Goal: Book appointment/travel/reservation

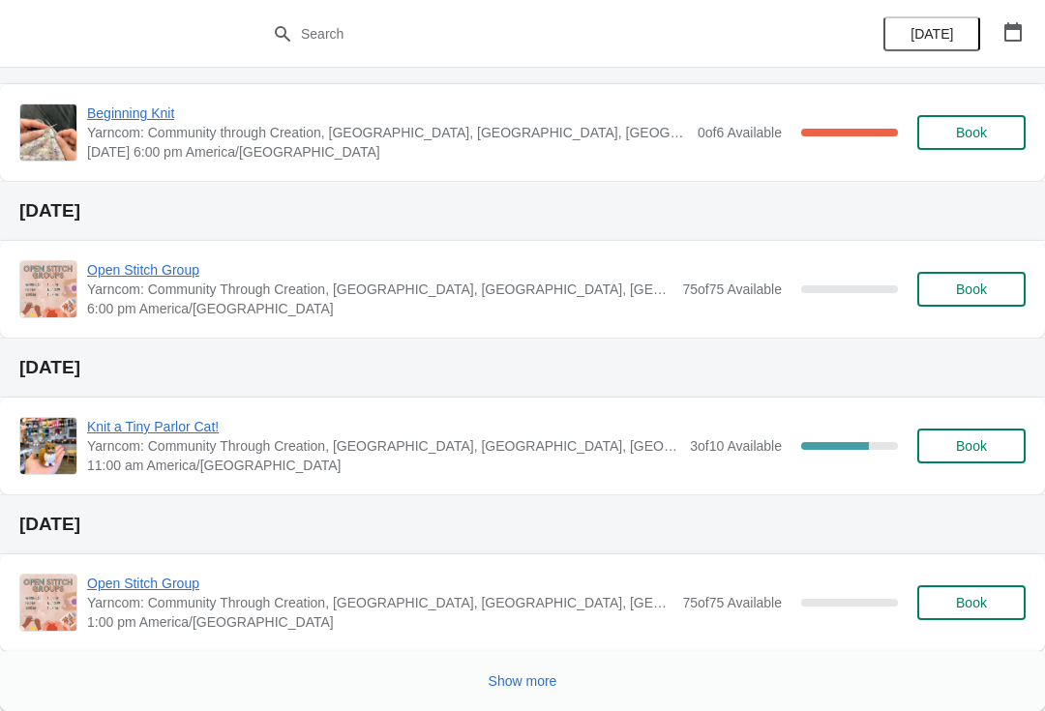
scroll to position [567, 0]
click at [497, 652] on div "Show more" at bounding box center [522, 681] width 1045 height 60
click at [503, 694] on button "Show more" at bounding box center [523, 681] width 84 height 35
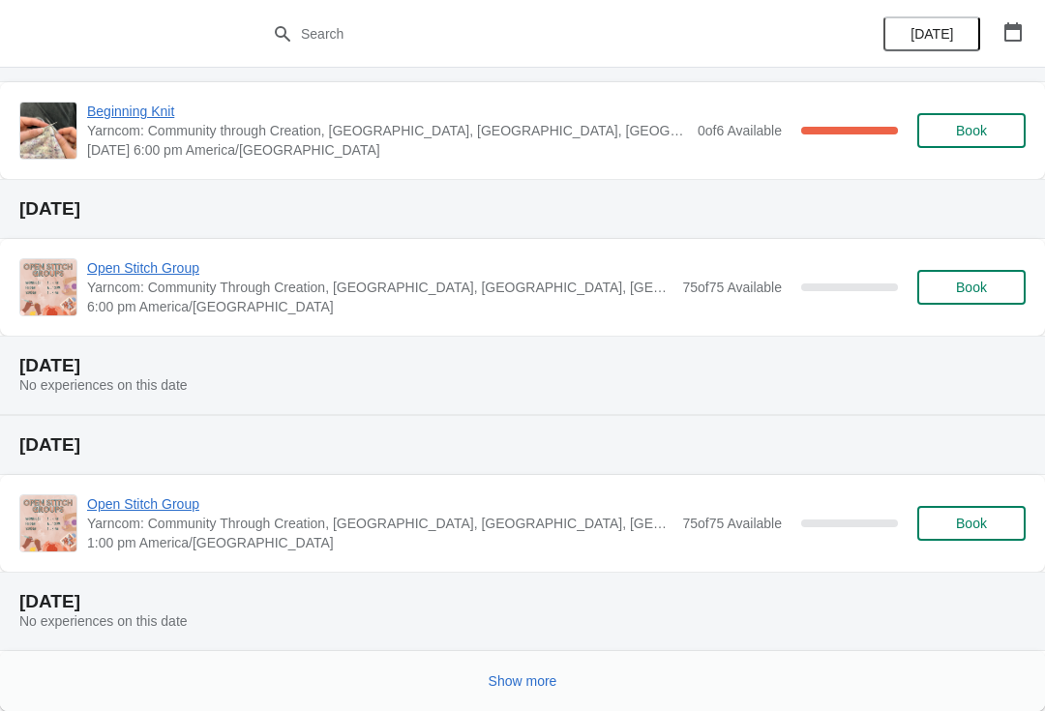
scroll to position [1512, 0]
click at [498, 679] on span "Show more" at bounding box center [523, 681] width 69 height 15
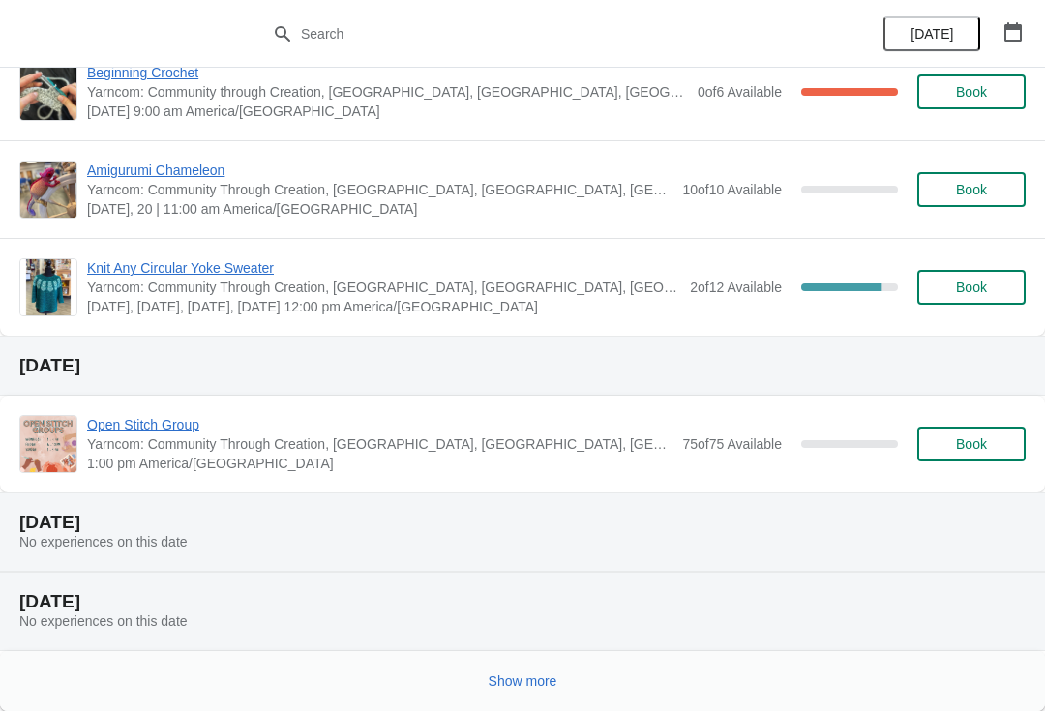
scroll to position [2827, 0]
click at [510, 674] on span "Show more" at bounding box center [523, 681] width 69 height 15
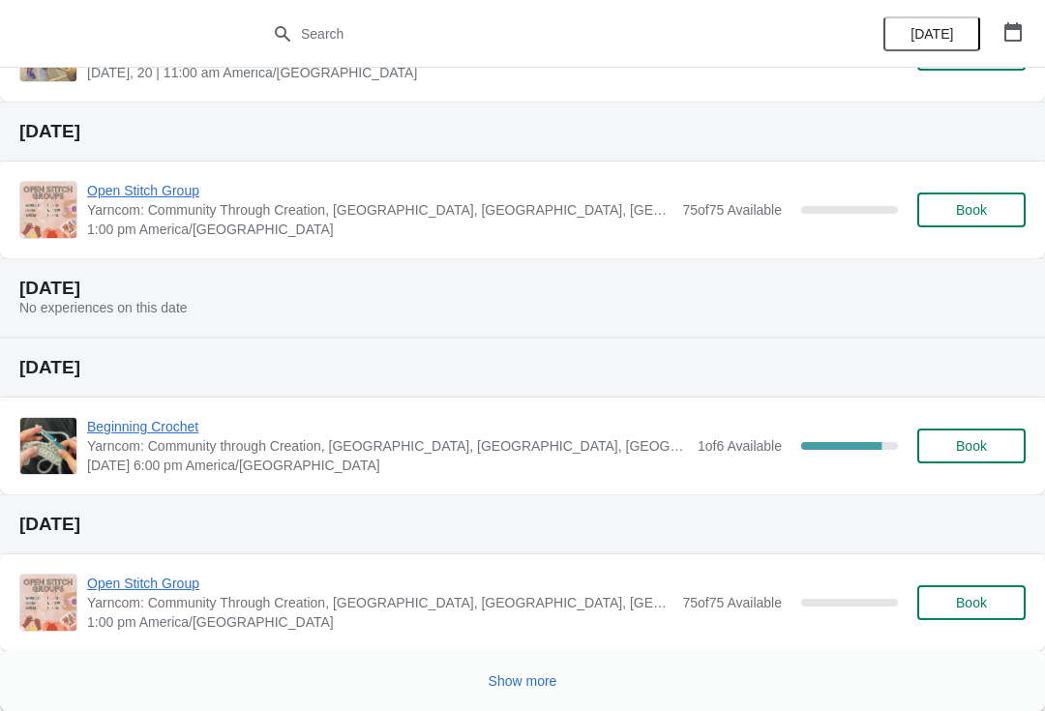
scroll to position [4199, 0]
click at [723, 455] on div "1 of 6 Available" at bounding box center [740, 445] width 84 height 19
click at [960, 439] on span "Book" at bounding box center [971, 445] width 31 height 15
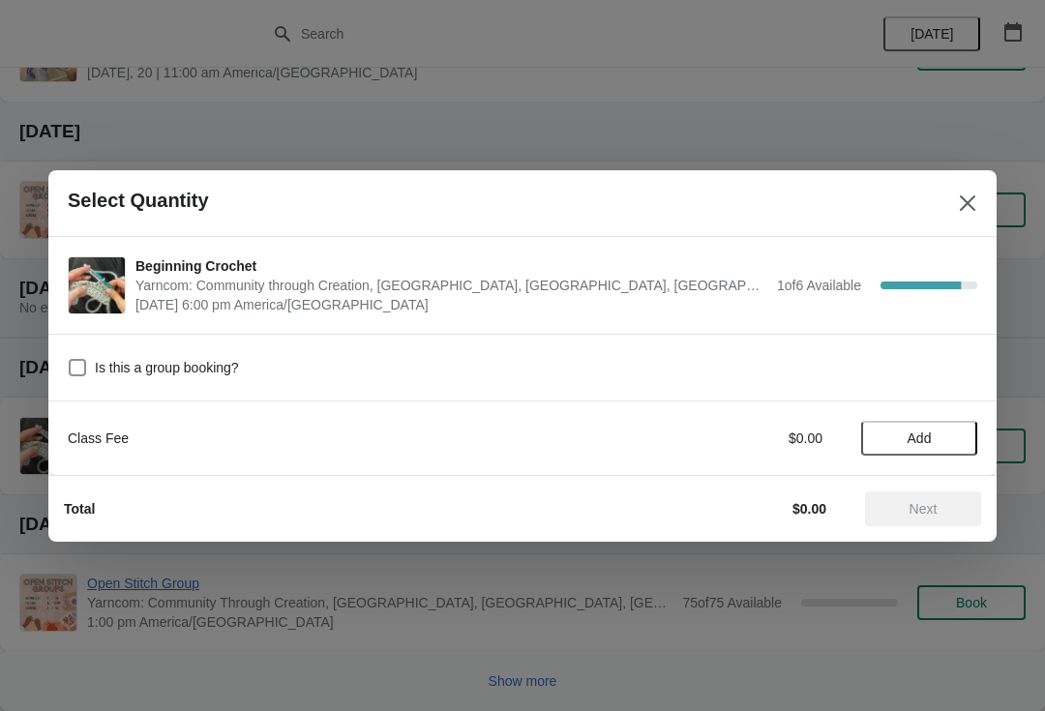
click at [912, 436] on span "Add" at bounding box center [920, 438] width 24 height 15
click at [928, 509] on span "Next" at bounding box center [924, 508] width 28 height 15
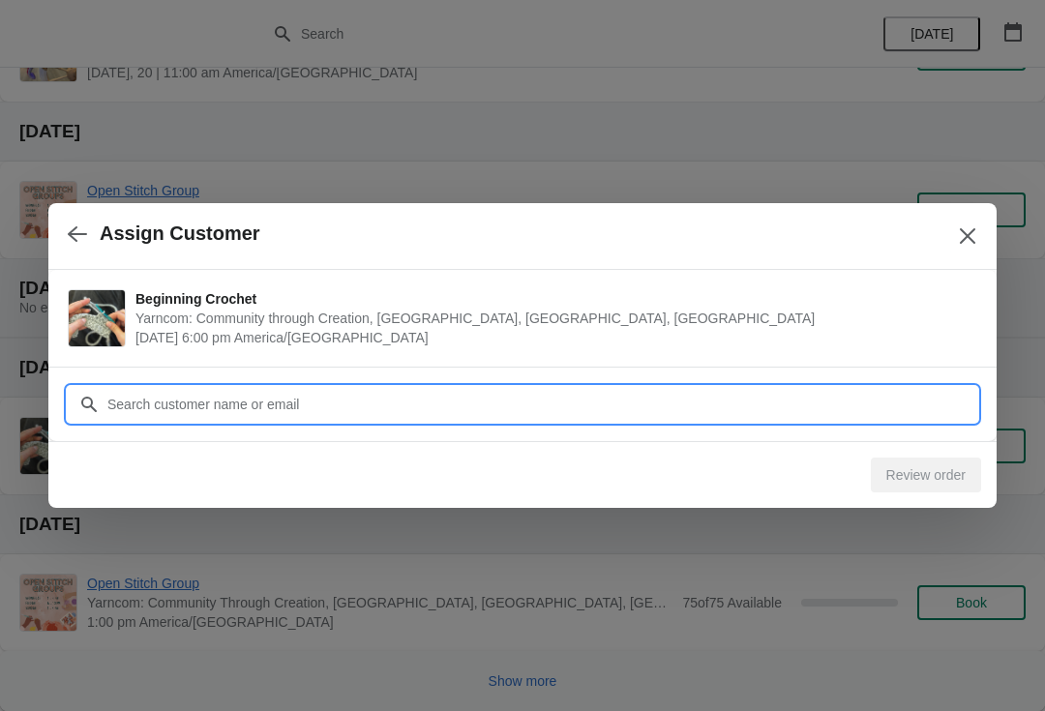
click at [140, 404] on input "Customer" at bounding box center [541, 404] width 871 height 35
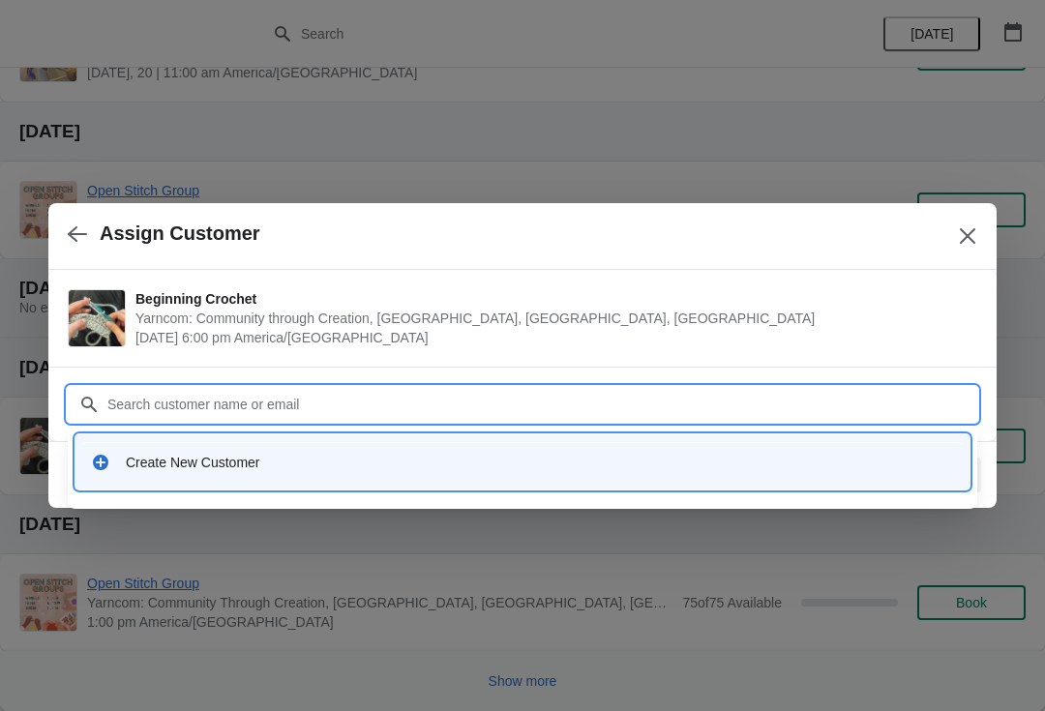
click at [122, 456] on div "Create New Customer" at bounding box center [522, 462] width 863 height 19
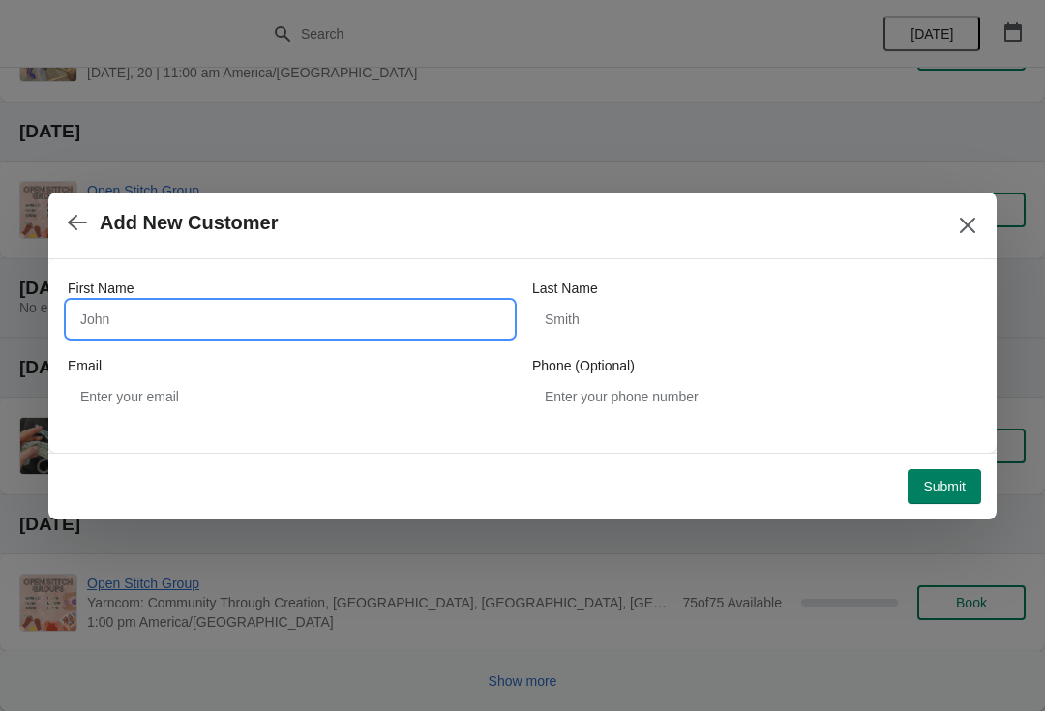
click at [119, 318] on input "First Name" at bounding box center [290, 319] width 445 height 35
type input "Peg"
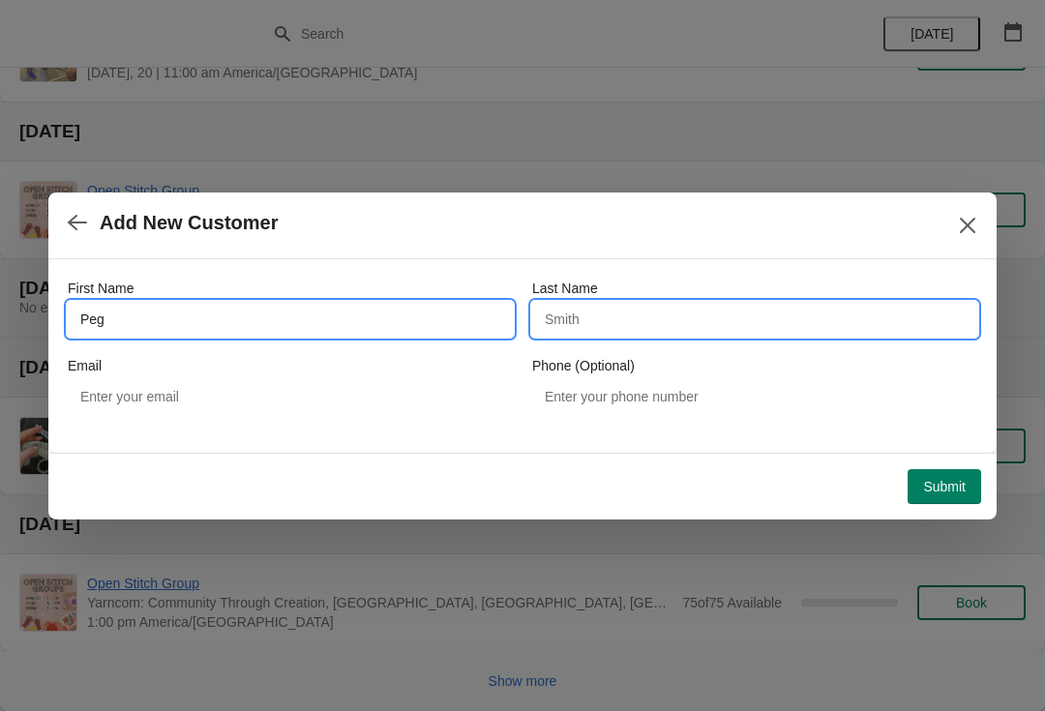
click at [566, 316] on input "Last Name" at bounding box center [754, 319] width 445 height 35
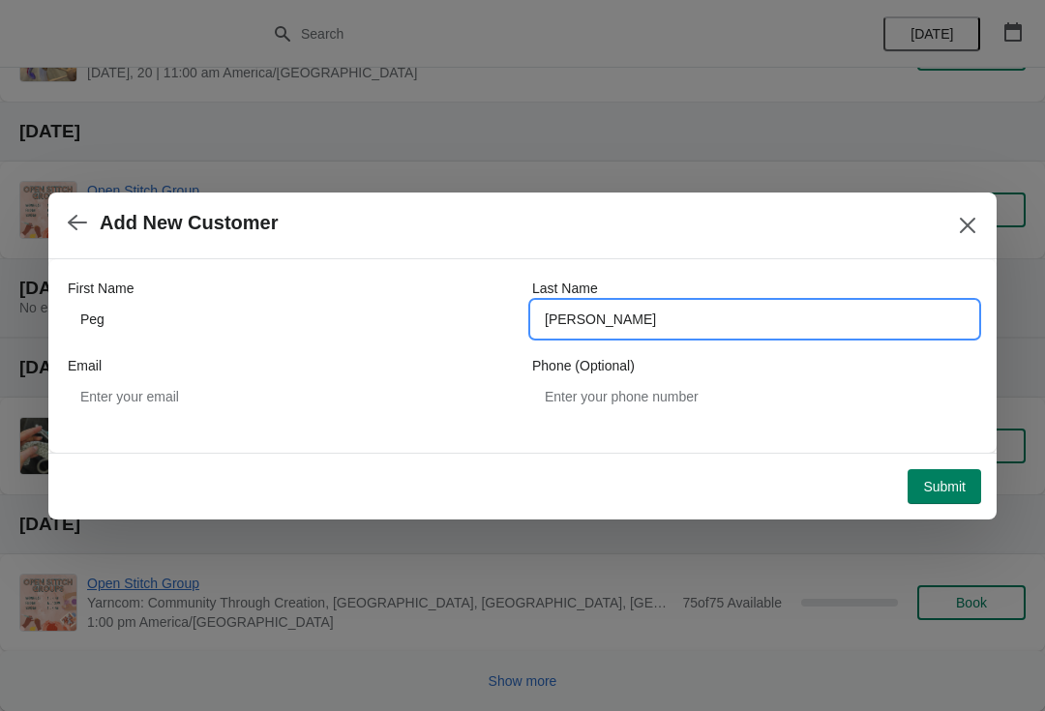
type input "[PERSON_NAME]"
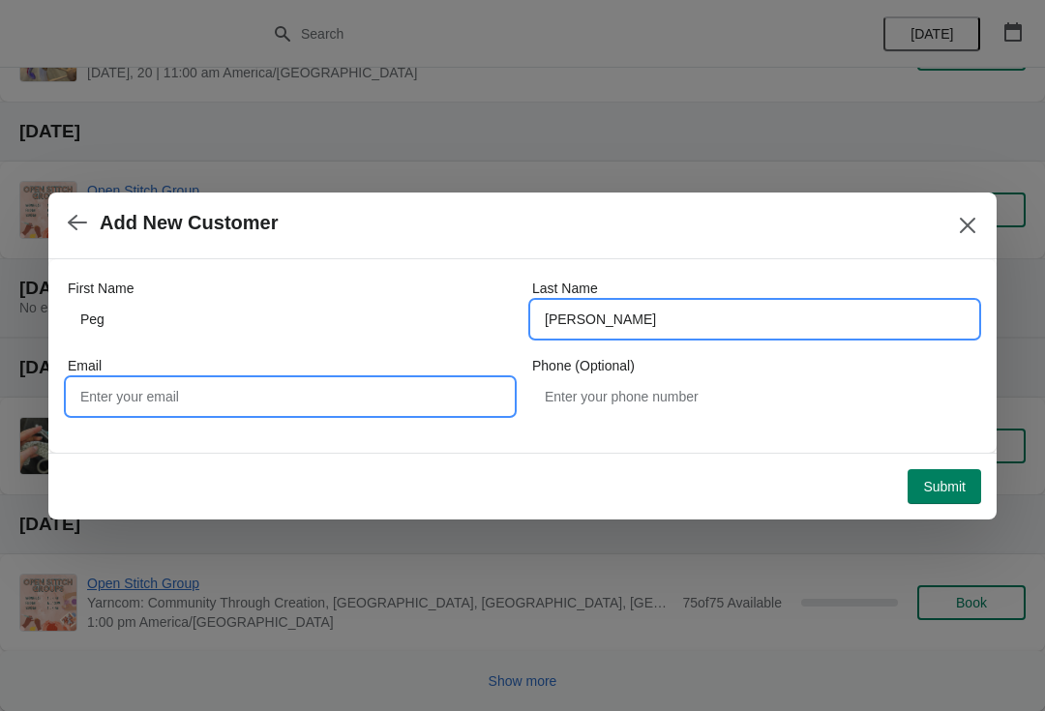
click at [295, 392] on input "Email" at bounding box center [290, 396] width 445 height 35
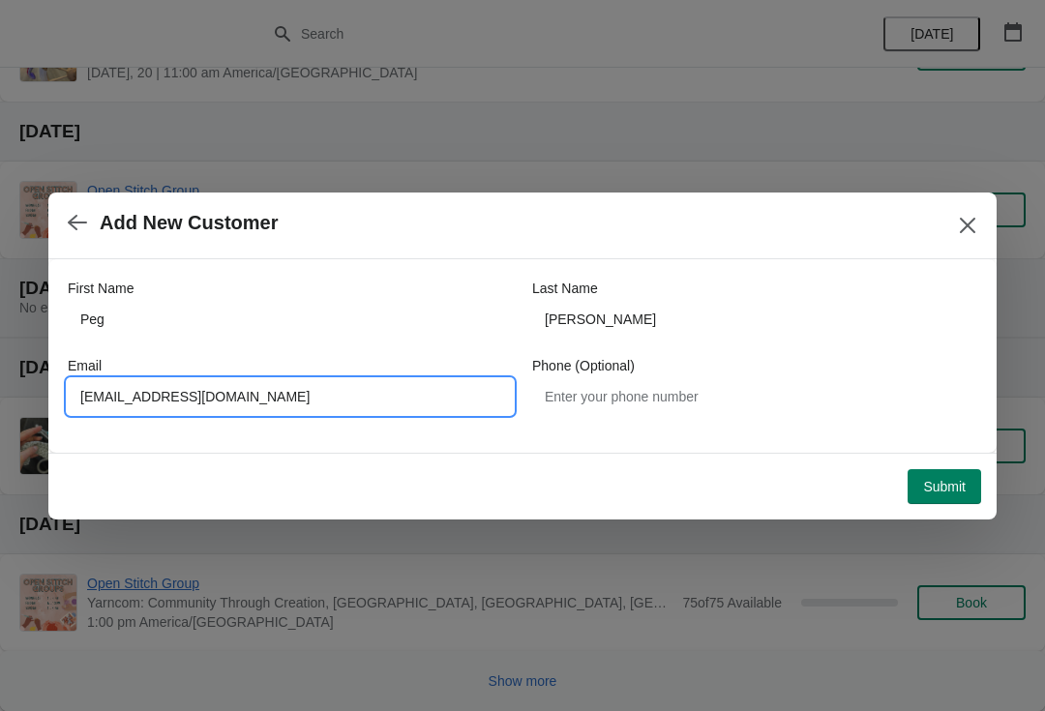
type input "[EMAIL_ADDRESS][DOMAIN_NAME]"
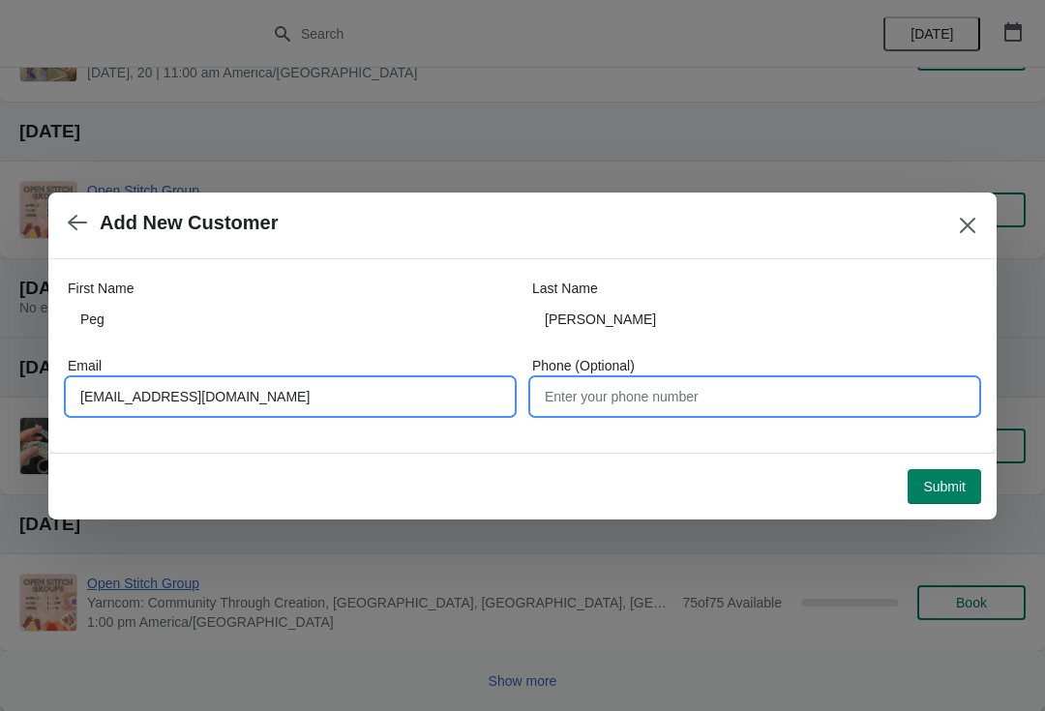
click at [569, 401] on input "Phone (Optional)" at bounding box center [754, 396] width 445 height 35
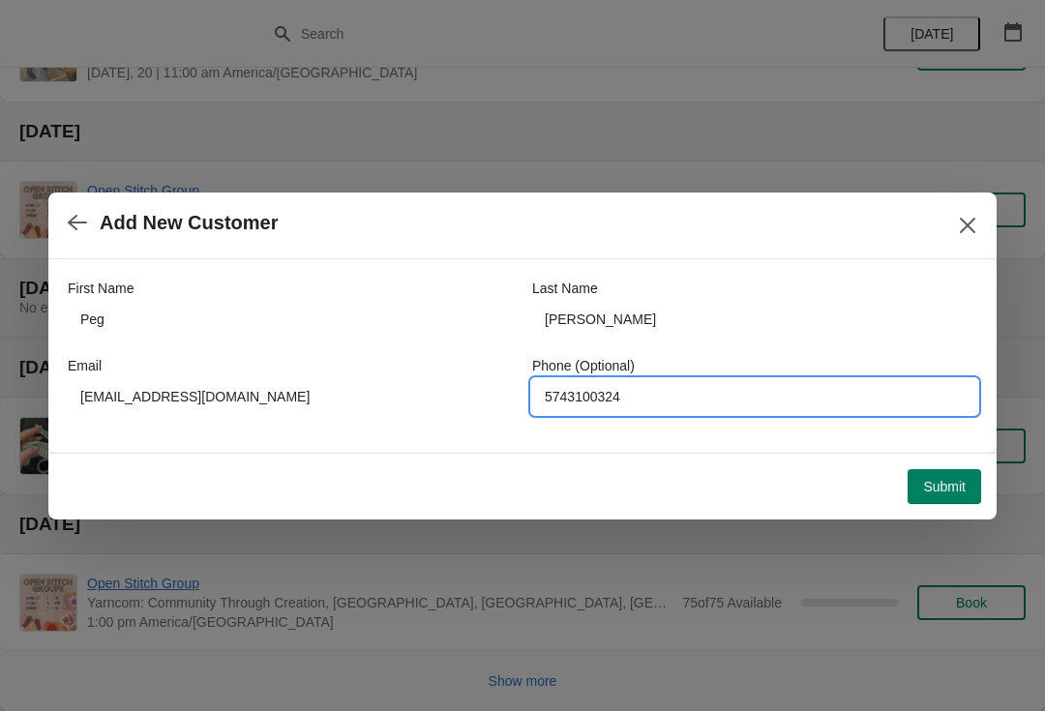
type input "5743100324"
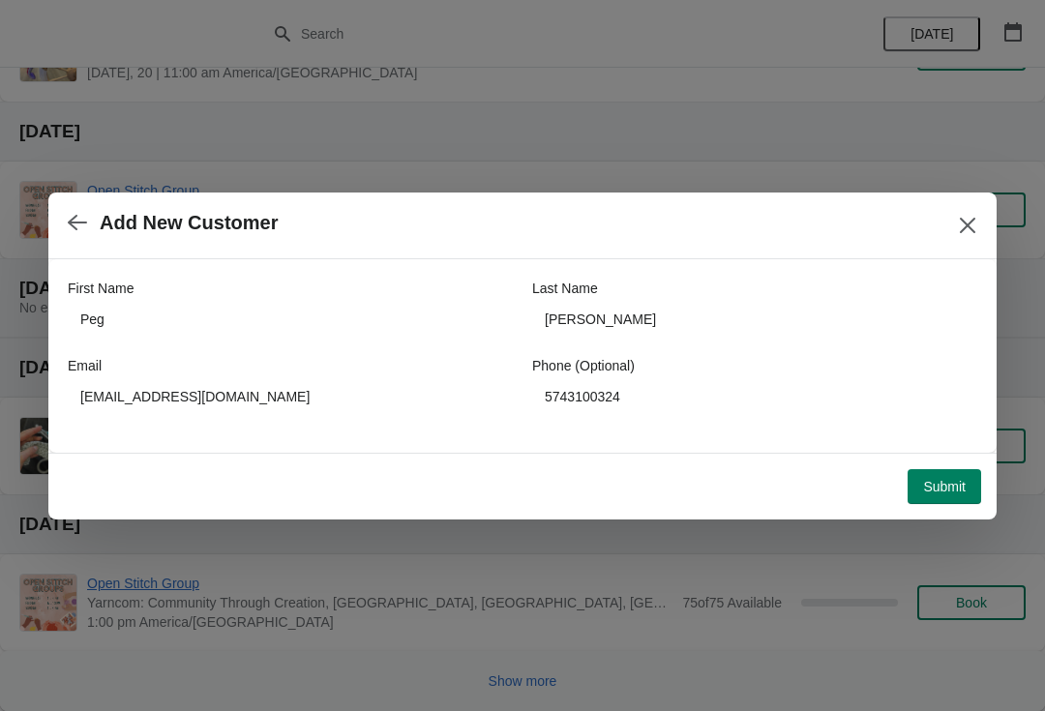
click at [937, 483] on span "Submit" at bounding box center [944, 486] width 43 height 15
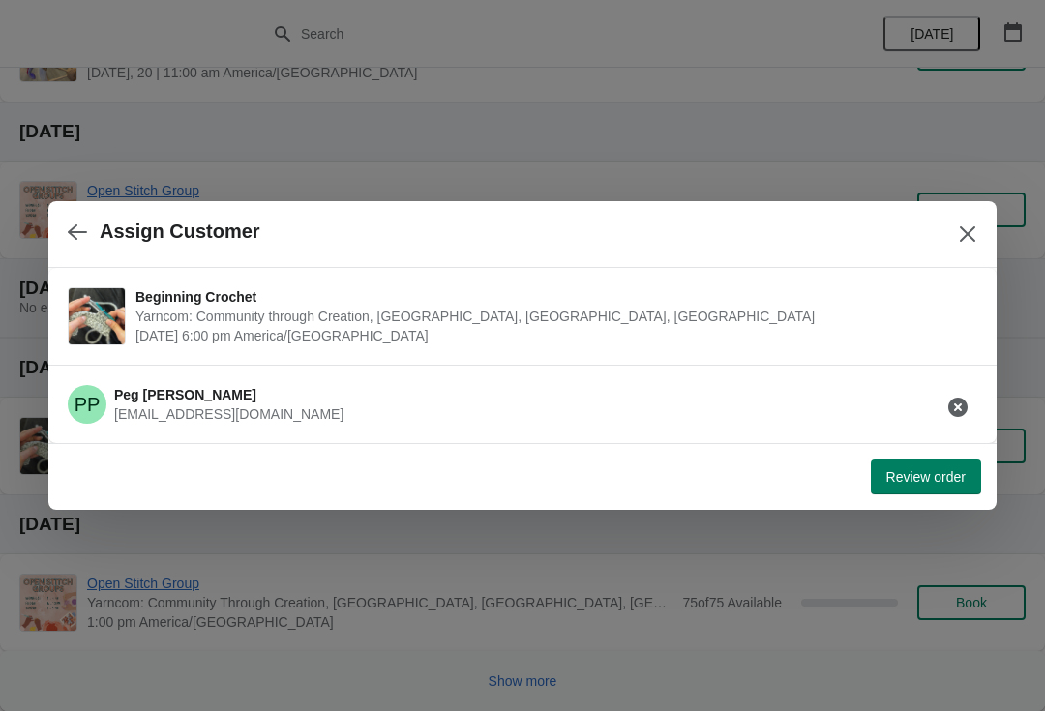
click at [896, 482] on span "Review order" at bounding box center [925, 476] width 79 height 15
